Goal: Task Accomplishment & Management: Use online tool/utility

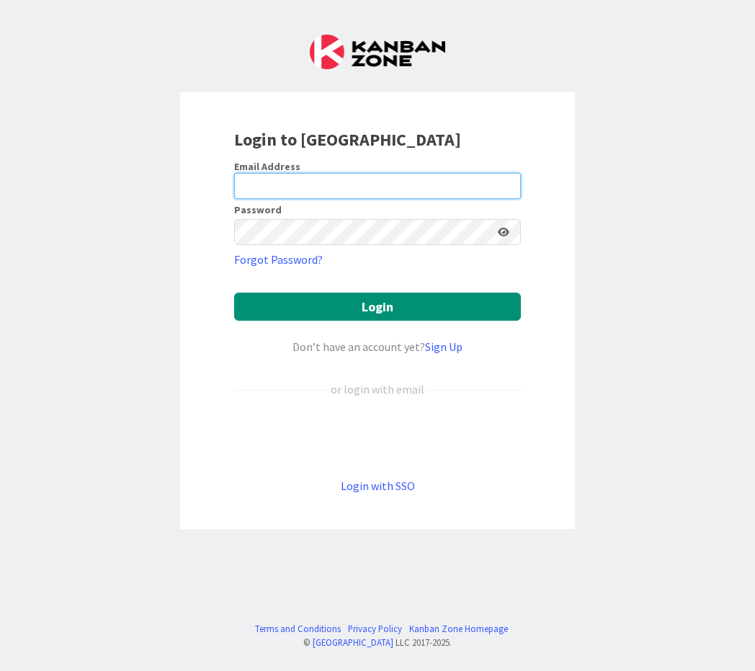
type input "[EMAIL_ADDRESS][DOMAIN_NAME]"
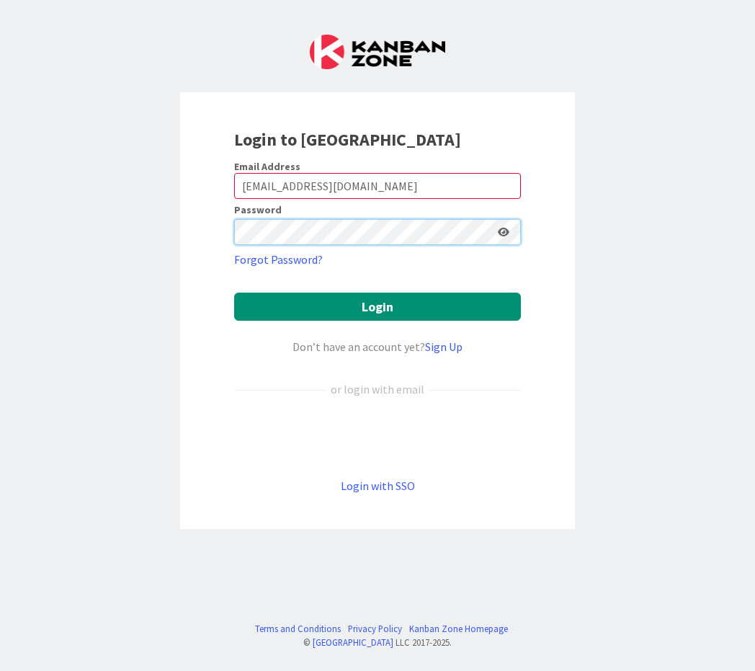
click at [377, 306] on button "Login" at bounding box center [377, 306] width 287 height 28
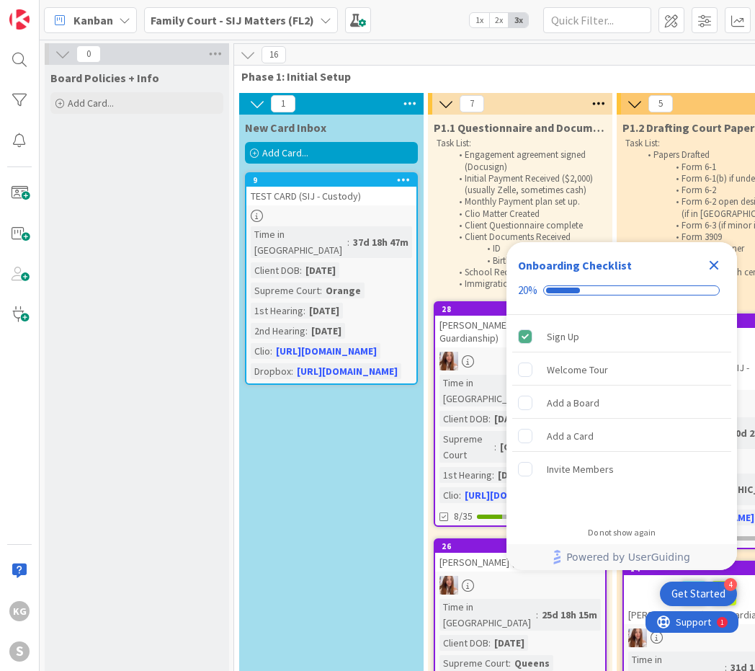
click at [713, 264] on icon "Close Checklist" at bounding box center [714, 265] width 9 height 9
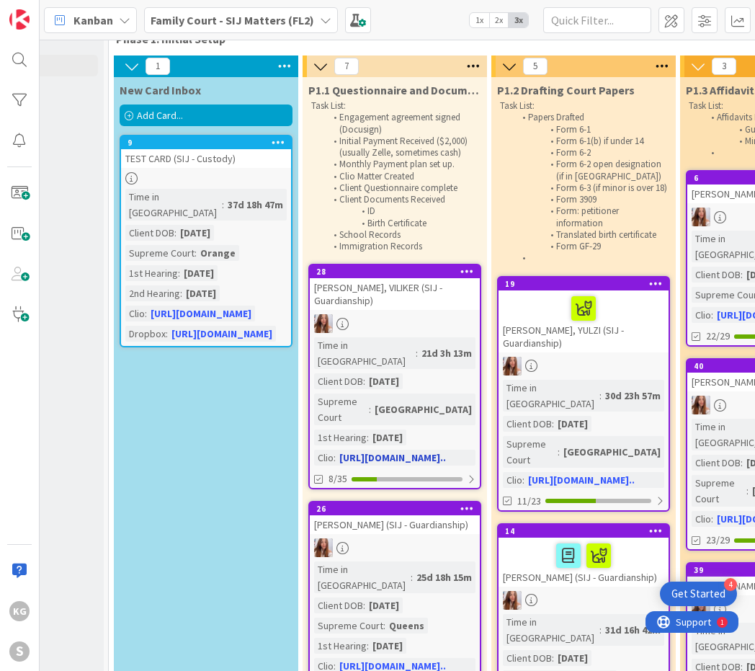
scroll to position [87, 125]
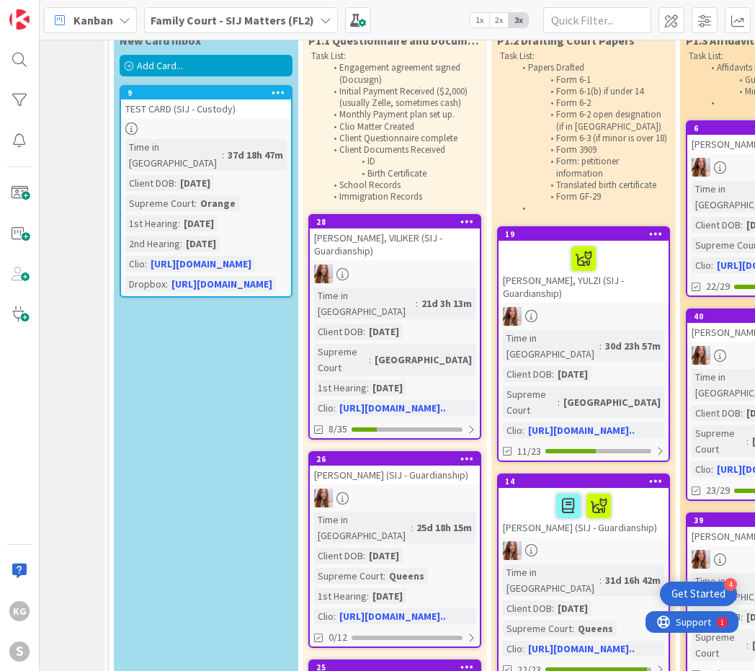
click at [321, 23] on icon at bounding box center [326, 20] width 12 height 12
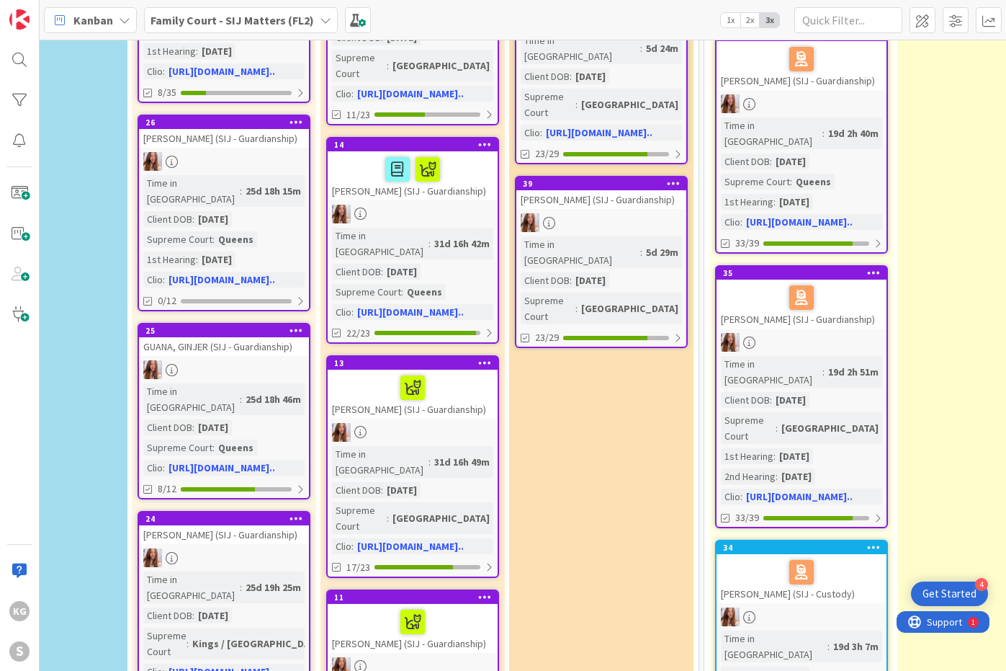
scroll to position [421, 296]
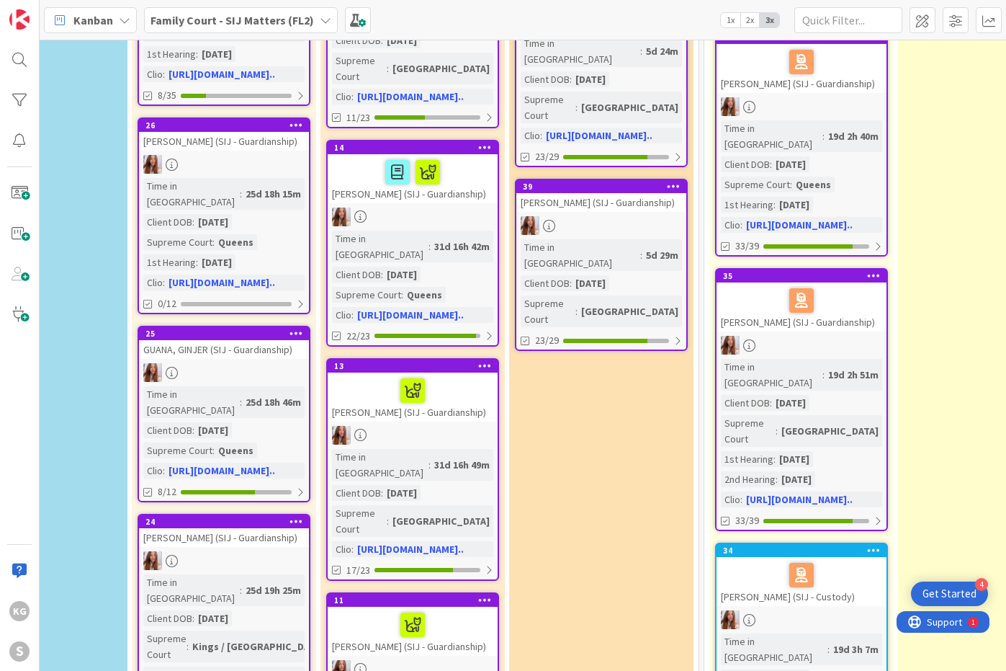
click at [471, 161] on div "[PERSON_NAME] (SIJ - Guardianship)" at bounding box center [413, 178] width 170 height 49
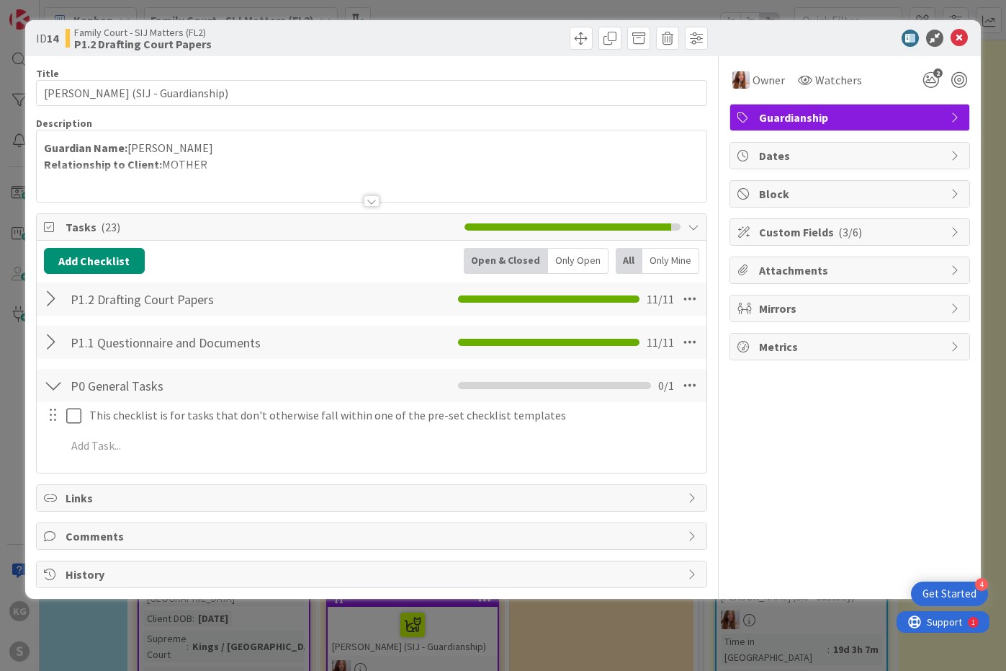
click at [46, 300] on div at bounding box center [53, 299] width 19 height 26
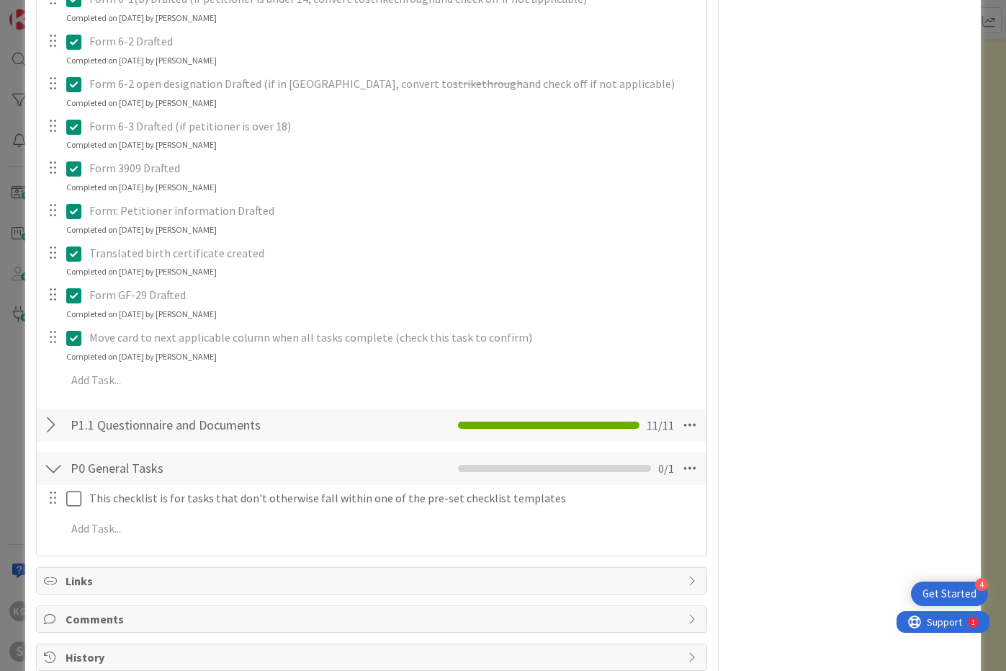
scroll to position [439, 0]
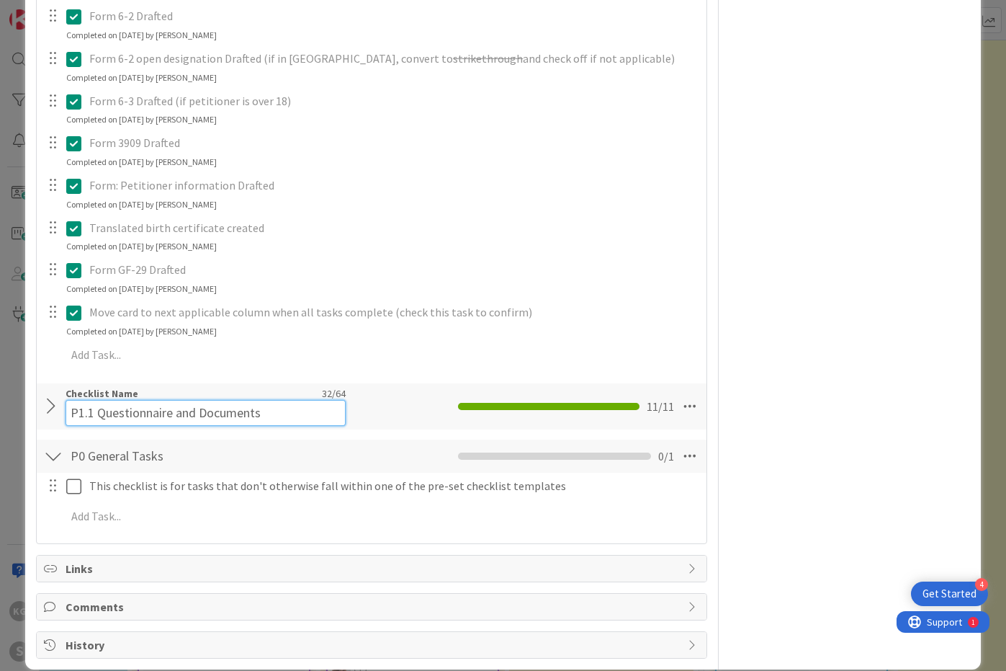
click at [167, 389] on div "Checklist Name 32 / 64 P1.1 Questionnaire and Documents" at bounding box center [206, 406] width 280 height 39
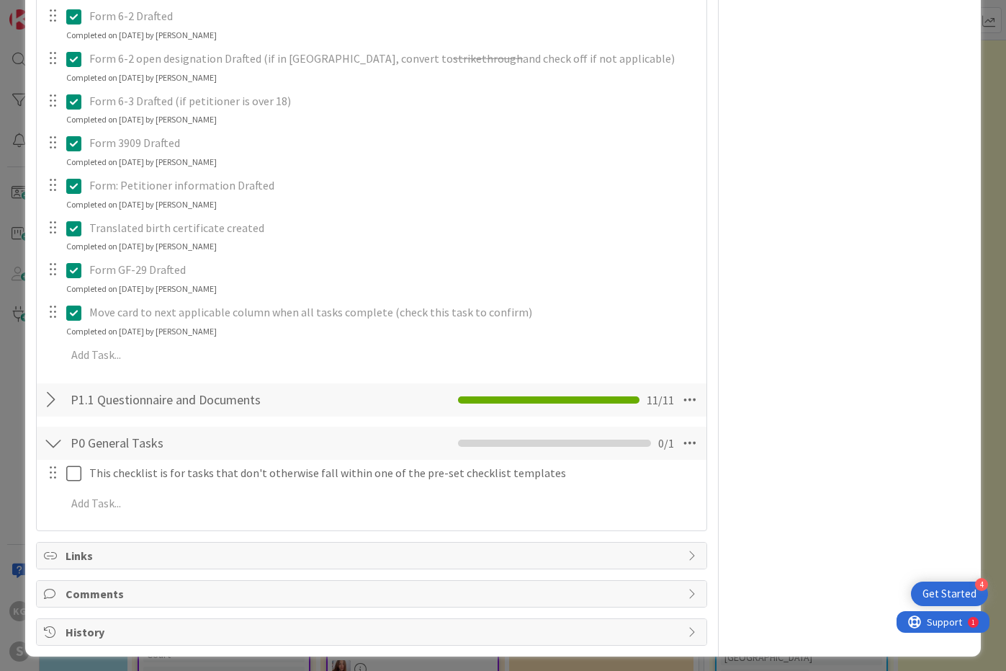
click at [55, 404] on div at bounding box center [53, 400] width 19 height 26
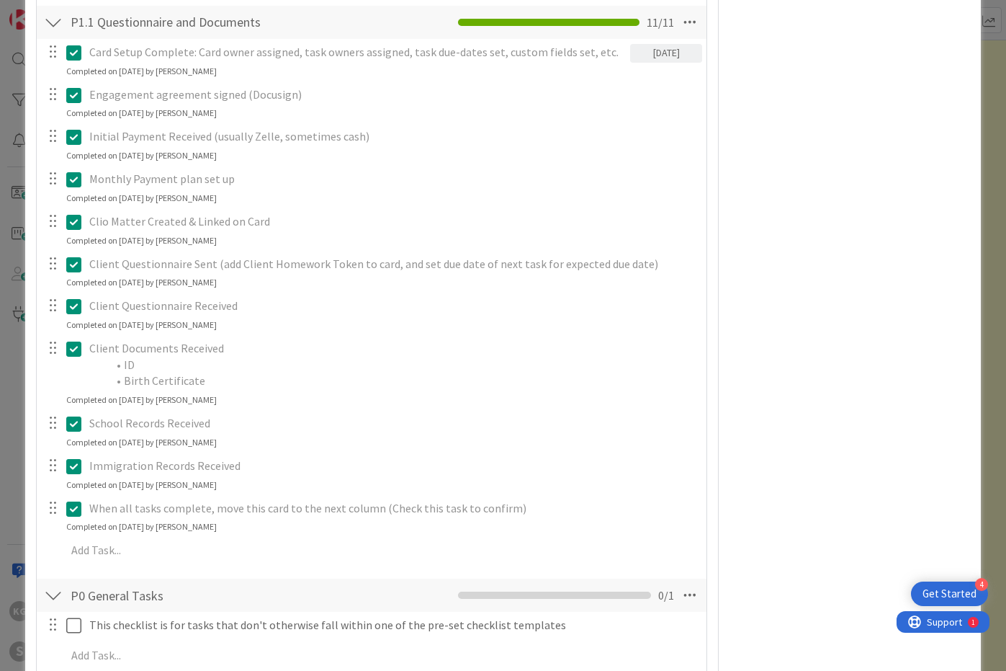
scroll to position [817, 0]
